Goal: Task Accomplishment & Management: Complete application form

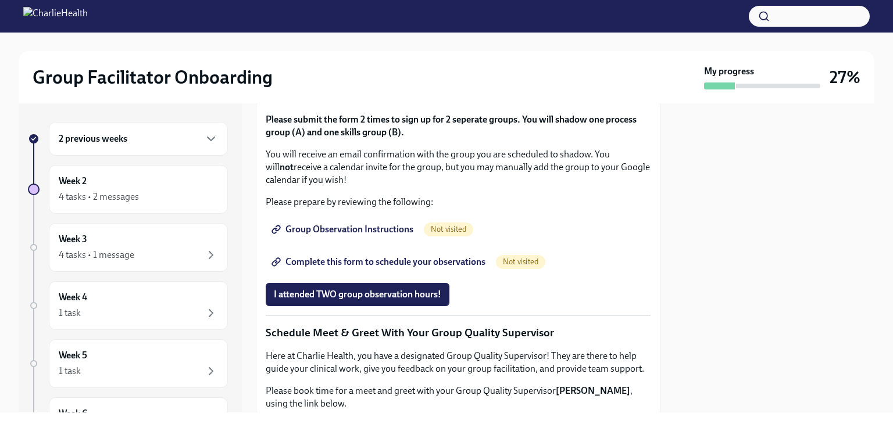
scroll to position [697, 0]
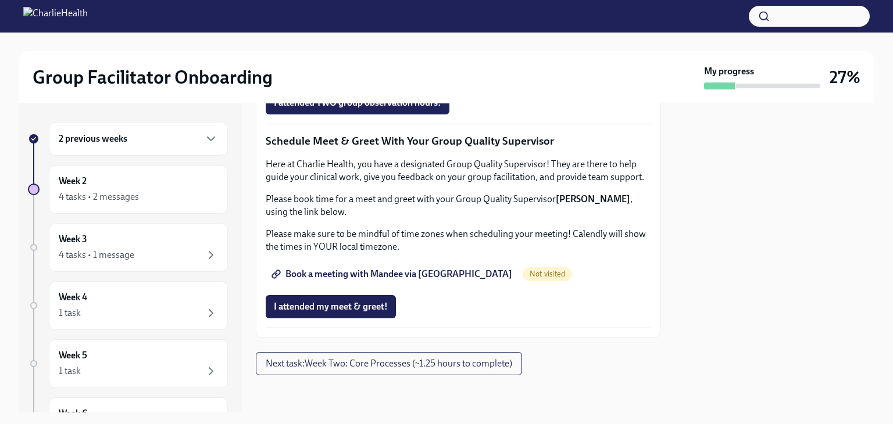
scroll to position [872, 0]
click at [352, 44] on span "Group Observation Instructions" at bounding box center [343, 38] width 139 height 12
click at [361, 76] on span "Complete this form to schedule your observations" at bounding box center [380, 71] width 212 height 12
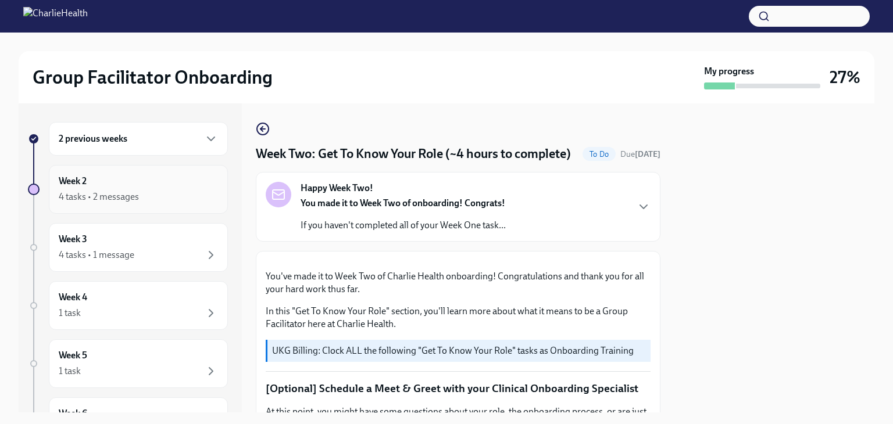
click at [68, 198] on div "4 tasks • 2 messages" at bounding box center [99, 197] width 80 height 13
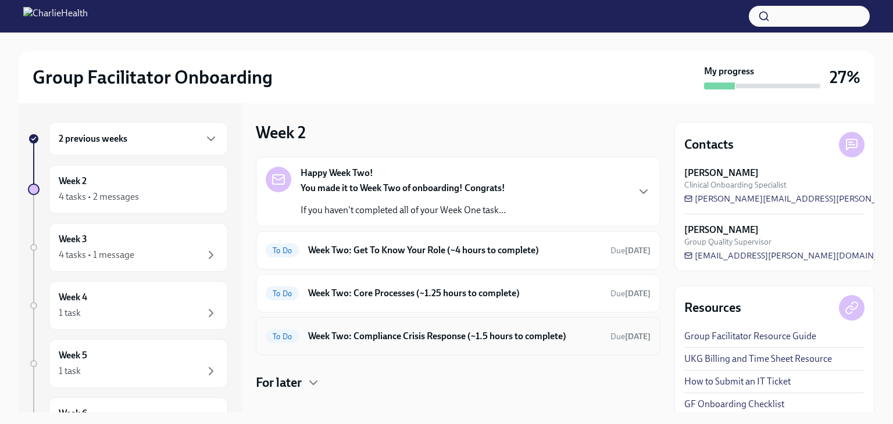
scroll to position [51, 0]
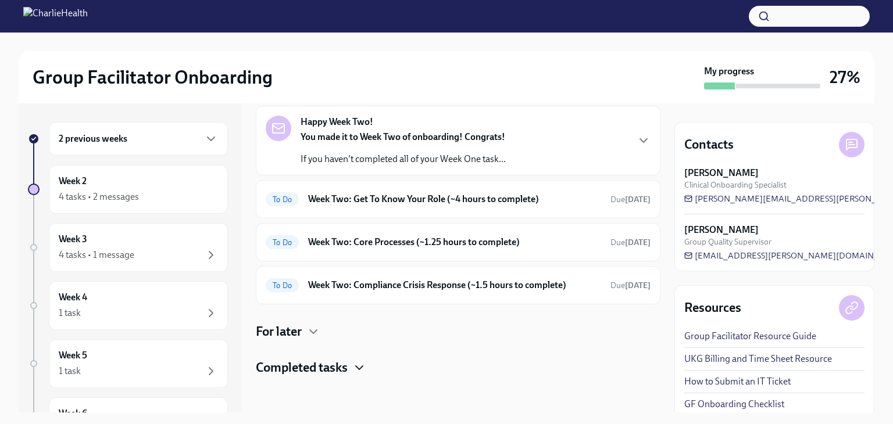
click at [359, 365] on icon "button" at bounding box center [359, 368] width 14 height 14
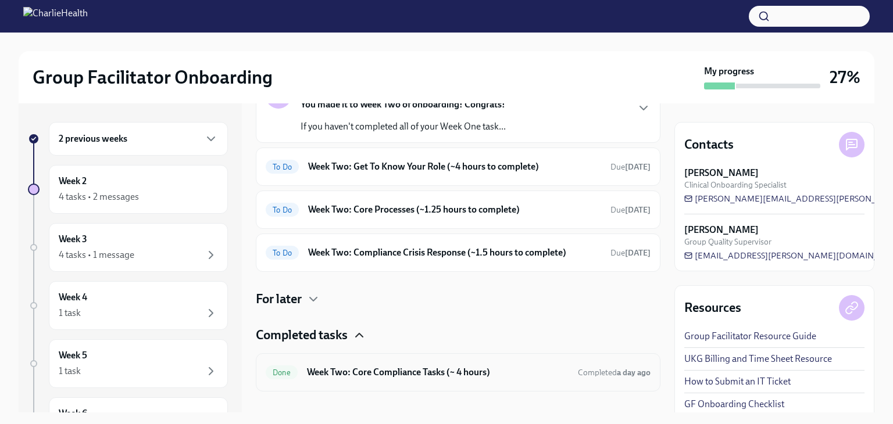
scroll to position [99, 0]
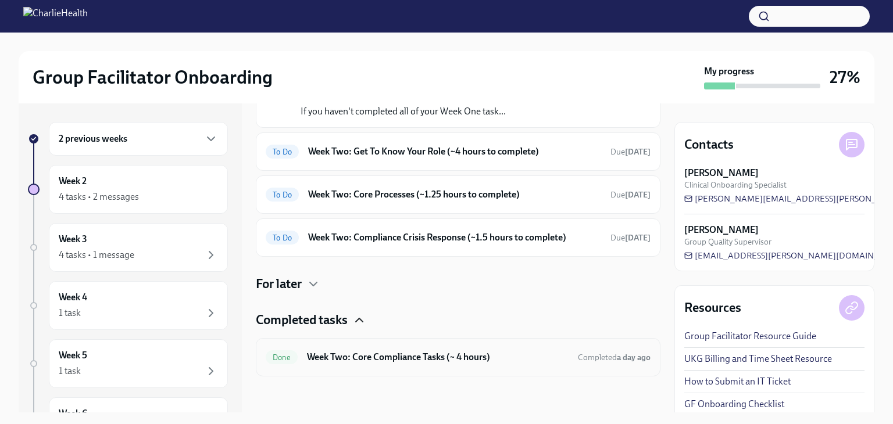
click at [396, 357] on h6 "Week Two: Core Compliance Tasks (~ 4 hours)" at bounding box center [438, 357] width 262 height 13
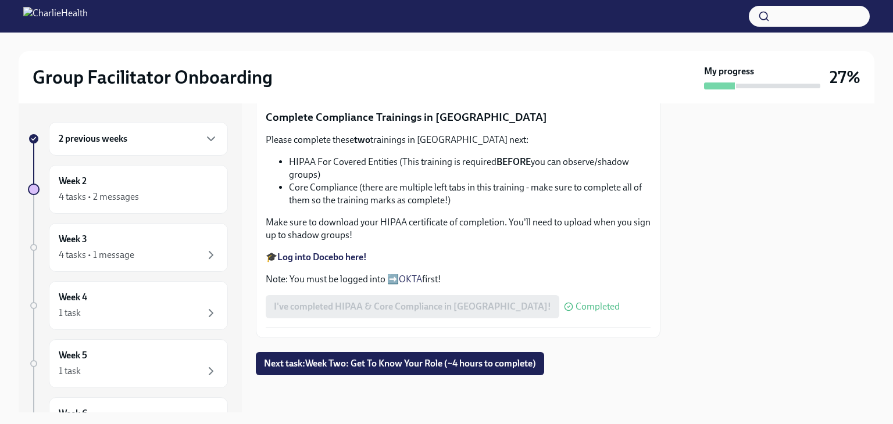
scroll to position [723, 0]
click at [575, 305] on span "Completed" at bounding box center [597, 306] width 44 height 9
click at [70, 192] on div "4 tasks • 2 messages" at bounding box center [99, 197] width 80 height 13
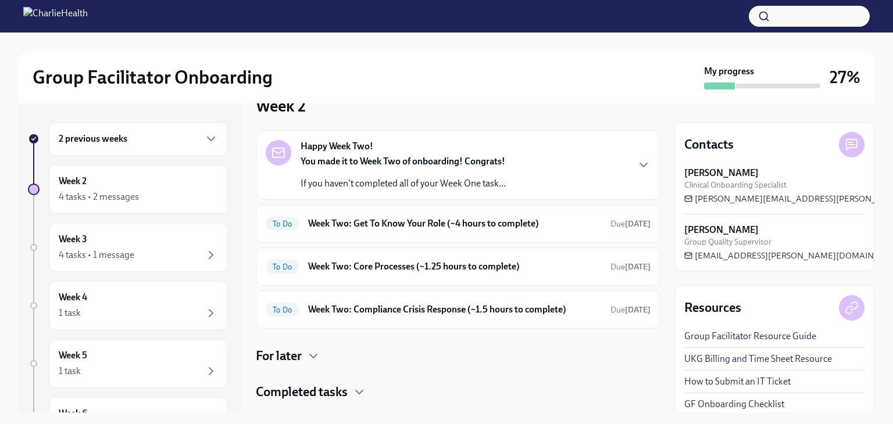
scroll to position [51, 0]
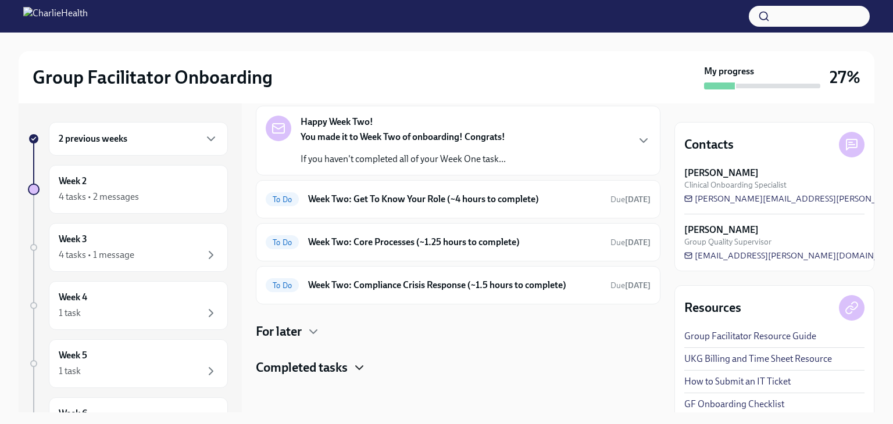
click at [354, 366] on icon "button" at bounding box center [359, 368] width 14 height 14
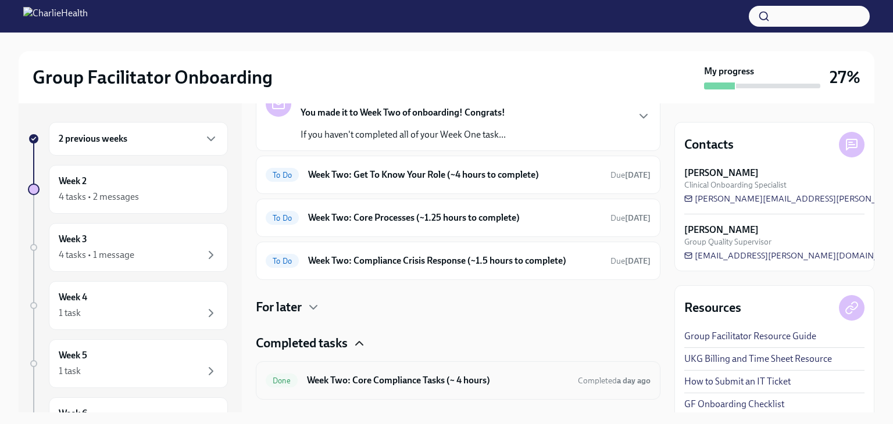
scroll to position [99, 0]
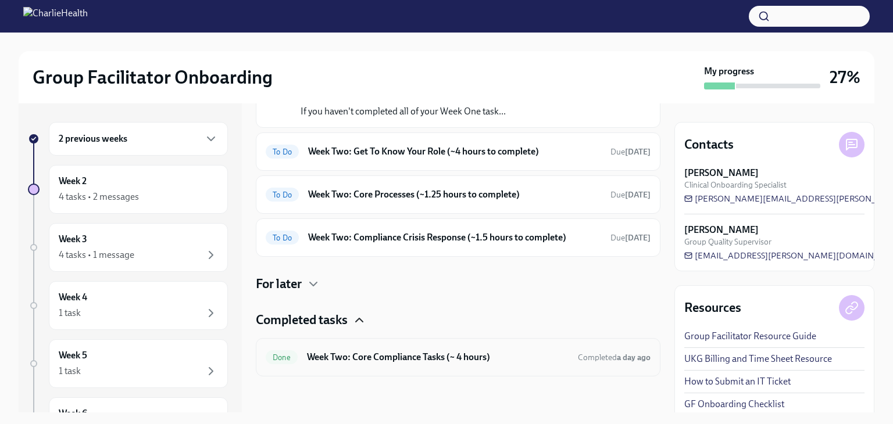
click at [397, 357] on h6 "Week Two: Core Compliance Tasks (~ 4 hours)" at bounding box center [438, 357] width 262 height 13
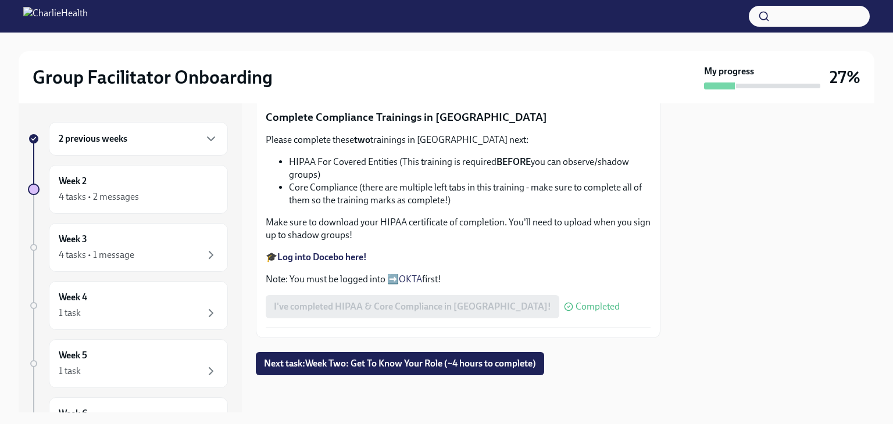
scroll to position [723, 0]
click at [373, 367] on span "Next task : Week Two: Get To Know Your Role (~4 hours to complete)" at bounding box center [400, 364] width 272 height 12
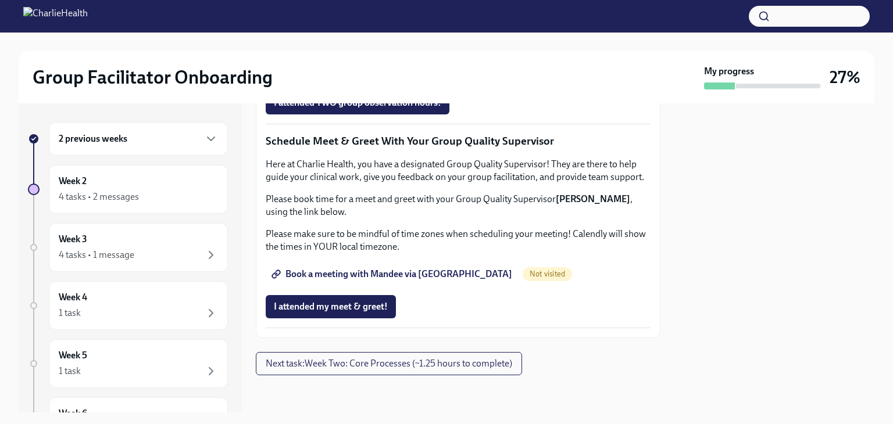
scroll to position [988, 0]
click at [360, 109] on span "I attended TWO group observation hours!" at bounding box center [357, 103] width 167 height 12
click at [474, 108] on span "Completed" at bounding box center [488, 102] width 44 height 9
click at [423, 114] on div "I attended TWO group observation hours! Completed" at bounding box center [388, 102] width 244 height 23
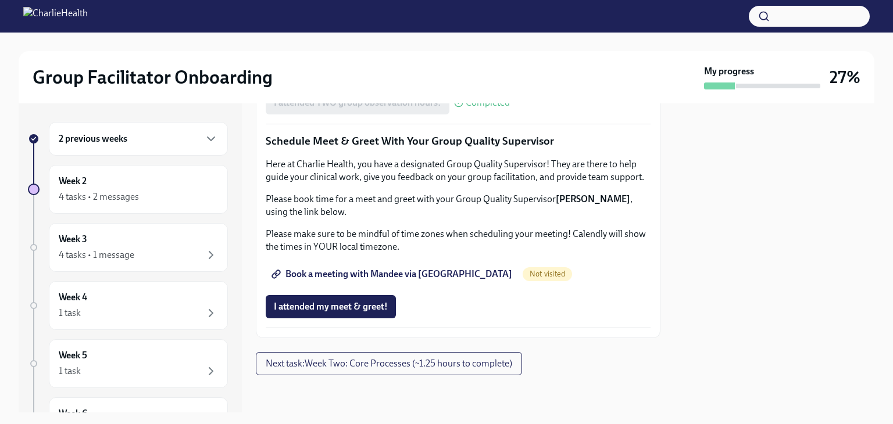
scroll to position [1162, 0]
click at [343, 275] on span "Book a meeting with Mandee via [GEOGRAPHIC_DATA]" at bounding box center [393, 275] width 238 height 12
click at [371, 114] on div "I attended TWO group observation hours! Completed" at bounding box center [388, 102] width 244 height 23
click at [273, 75] on icon at bounding box center [275, 70] width 9 height 9
